Goal: Transaction & Acquisition: Book appointment/travel/reservation

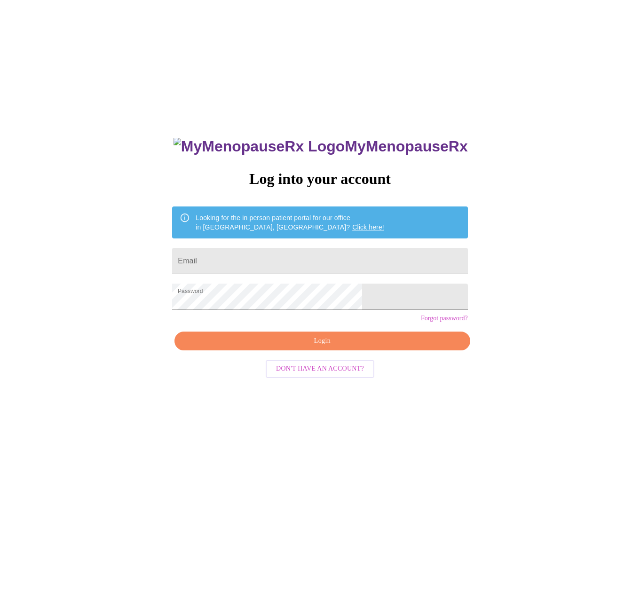
click at [249, 265] on input "Email" at bounding box center [319, 261] width 295 height 26
type input "[EMAIL_ADDRESS][DOMAIN_NAME]"
click at [253, 347] on span "Login" at bounding box center [322, 341] width 274 height 12
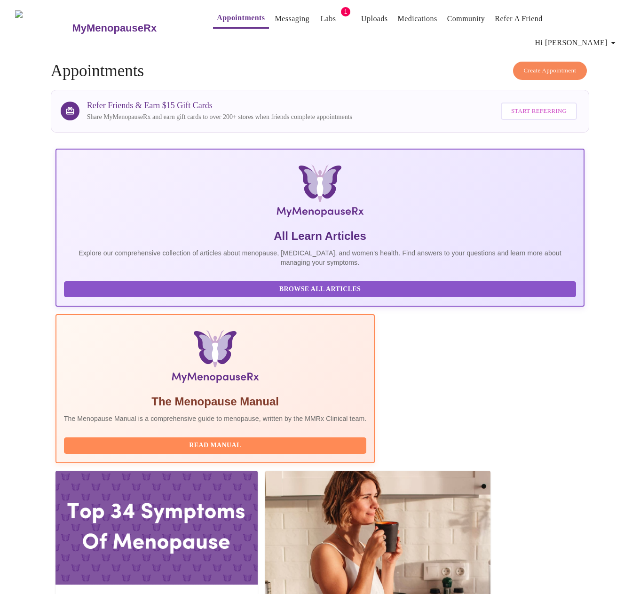
click at [549, 65] on span "Create Appointment" at bounding box center [550, 70] width 53 height 11
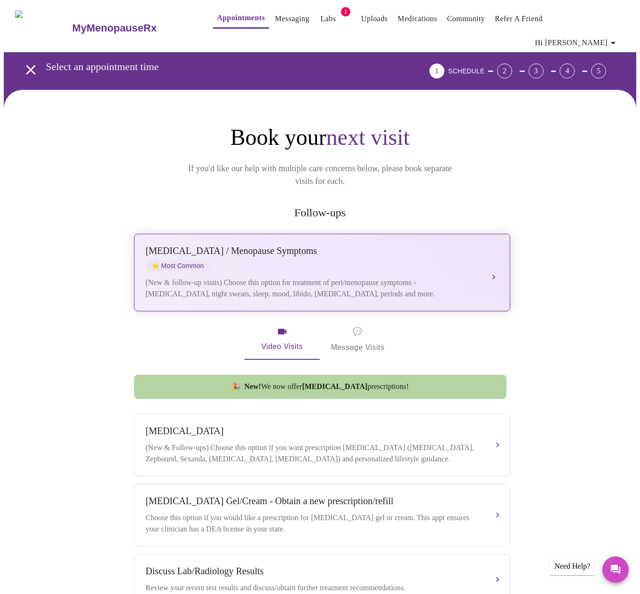
click at [486, 269] on div "[MEDICAL_DATA] / Menopause Symptoms ⭐ Most Common (New & follow-up visits) Choo…" at bounding box center [322, 272] width 353 height 54
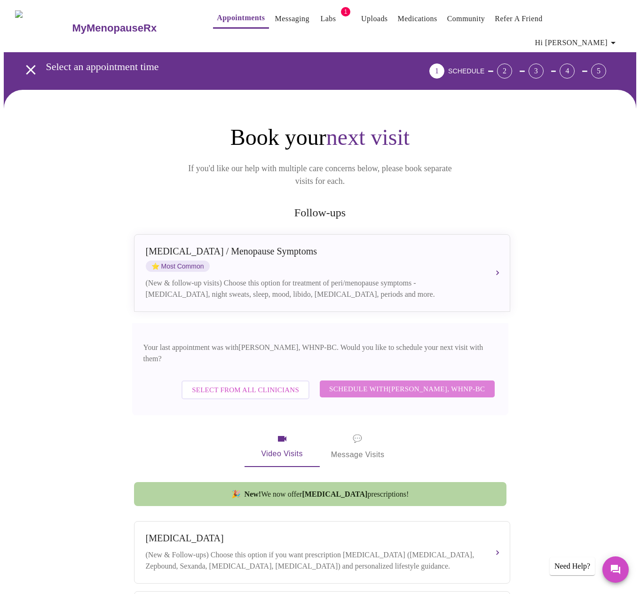
click at [434, 383] on span "Schedule with Meghan Matz, WHNP-BC" at bounding box center [407, 389] width 156 height 12
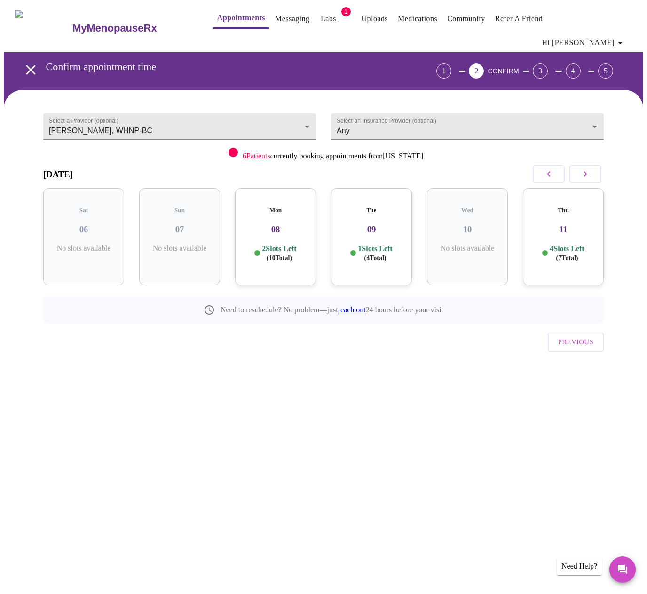
click at [268, 224] on h3 "08" at bounding box center [276, 229] width 66 height 10
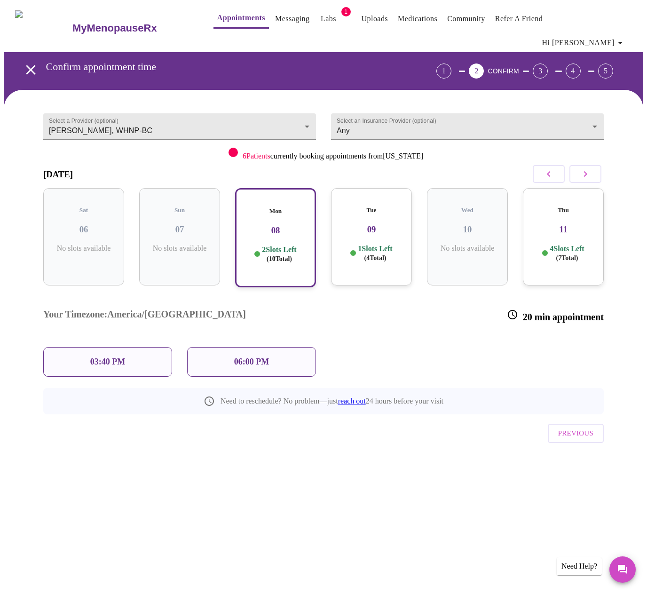
click at [352, 224] on h3 "09" at bounding box center [372, 229] width 66 height 10
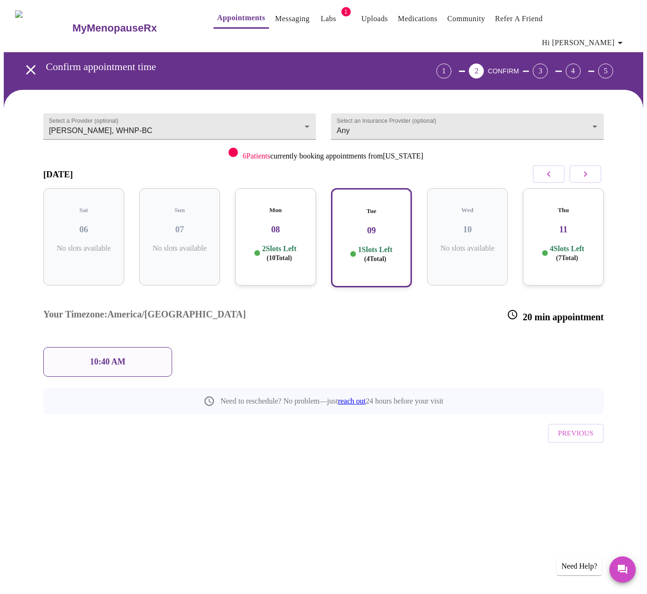
click at [104, 357] on p "10:40 AM" at bounding box center [108, 362] width 36 height 10
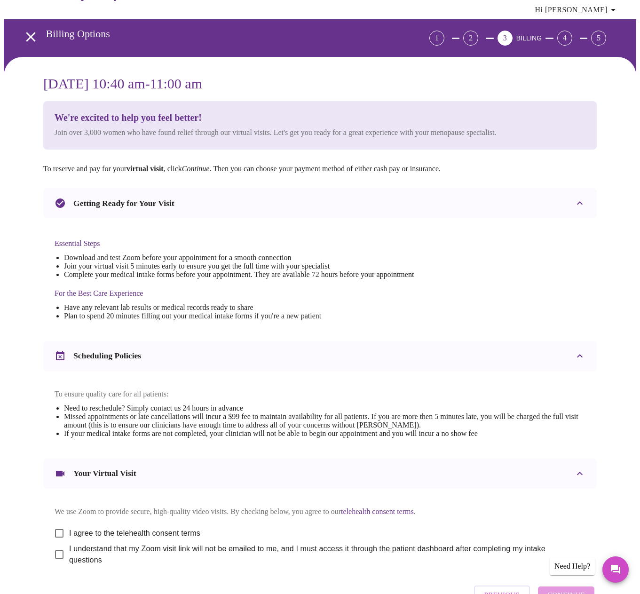
scroll to position [88, 0]
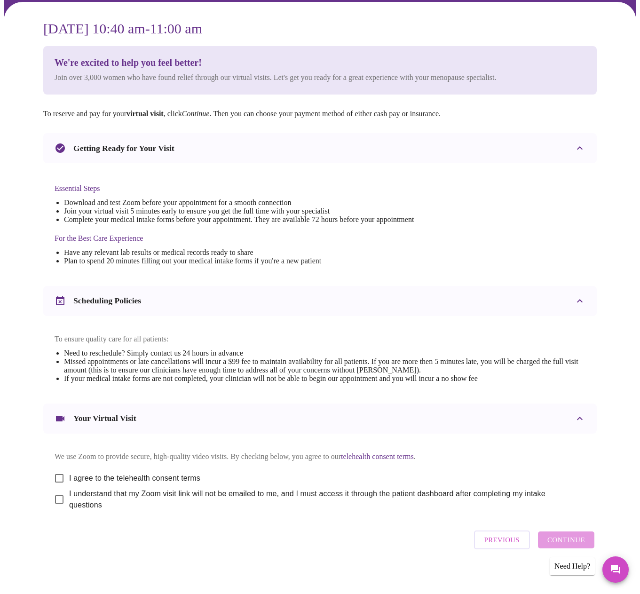
click at [569, 535] on div "Previous Continue" at bounding box center [534, 540] width 125 height 28
click at [55, 472] on input "I agree to the telehealth consent terms" at bounding box center [59, 478] width 20 height 20
checkbox input "true"
click at [54, 491] on input "I understand that my Zoom visit link will not be emailed to me, and I must acce…" at bounding box center [59, 500] width 20 height 20
checkbox input "true"
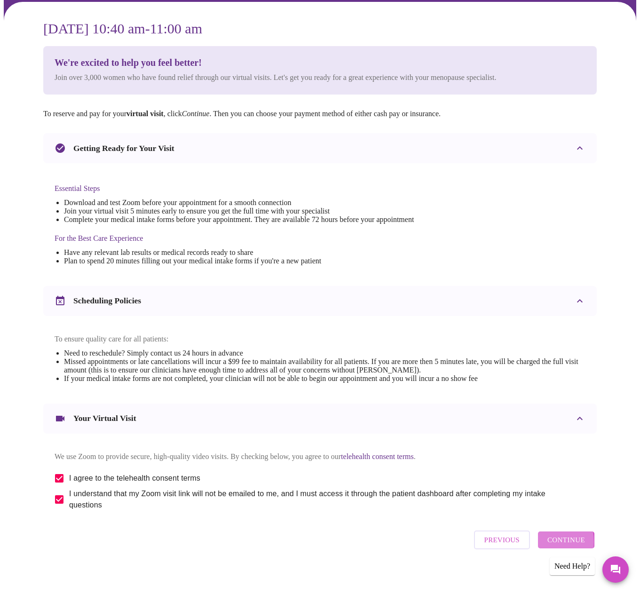
click at [546, 539] on button "Continue" at bounding box center [566, 539] width 56 height 17
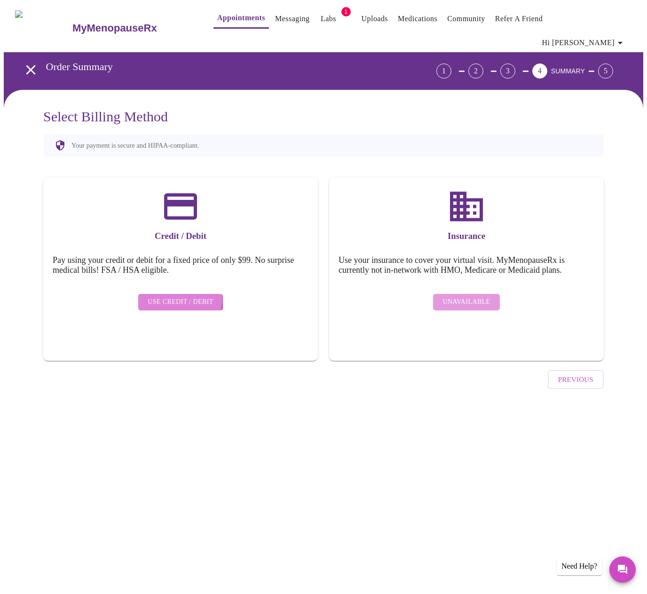
click at [165, 296] on span "Use Credit / Debit" at bounding box center [181, 302] width 66 height 12
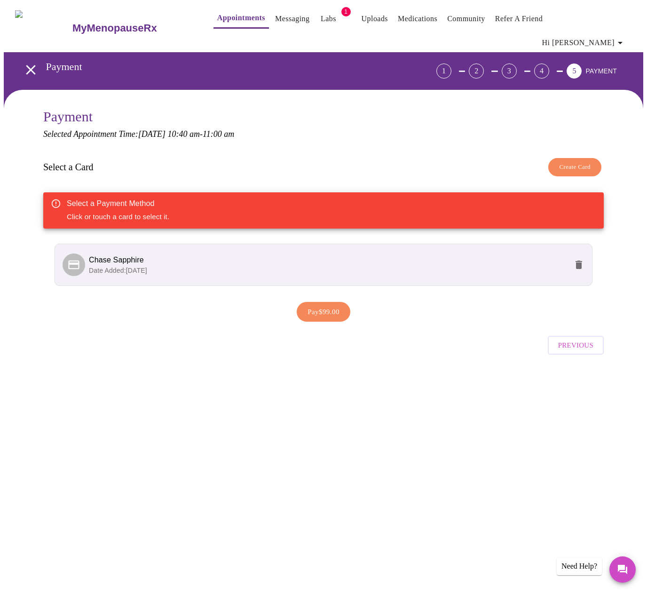
click at [147, 267] on span "Date Added: 04-04-2025" at bounding box center [118, 271] width 58 height 8
click at [125, 267] on span "Date Added: 04-04-2025" at bounding box center [118, 271] width 58 height 8
click at [315, 306] on span "Pay $99.00" at bounding box center [324, 312] width 32 height 12
